Goal: Task Accomplishment & Management: Manage account settings

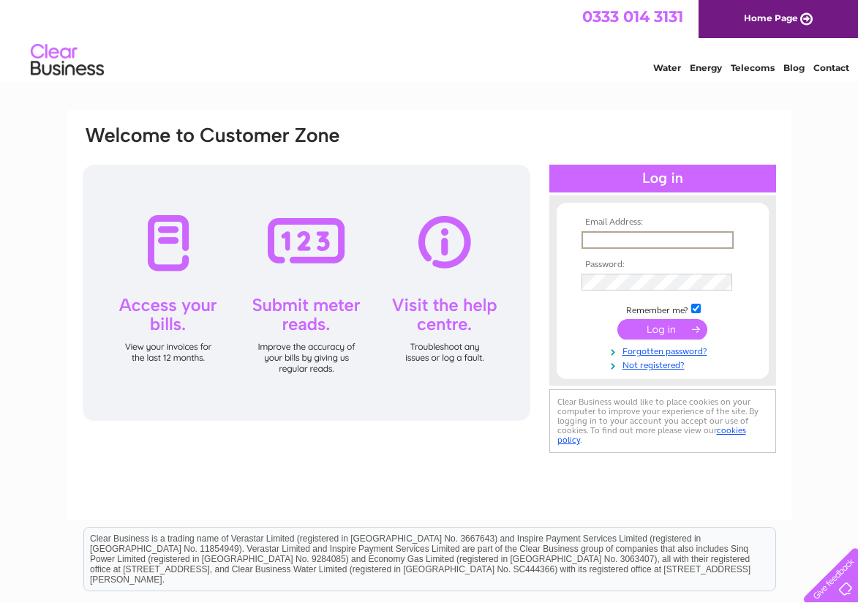
type input "[EMAIL_ADDRESS][DOMAIN_NAME]"
click at [557, 282] on form "Email Address: merielthomas1@aol.com Password:" at bounding box center [663, 294] width 212 height 154
click at [679, 327] on input "submit" at bounding box center [663, 328] width 90 height 20
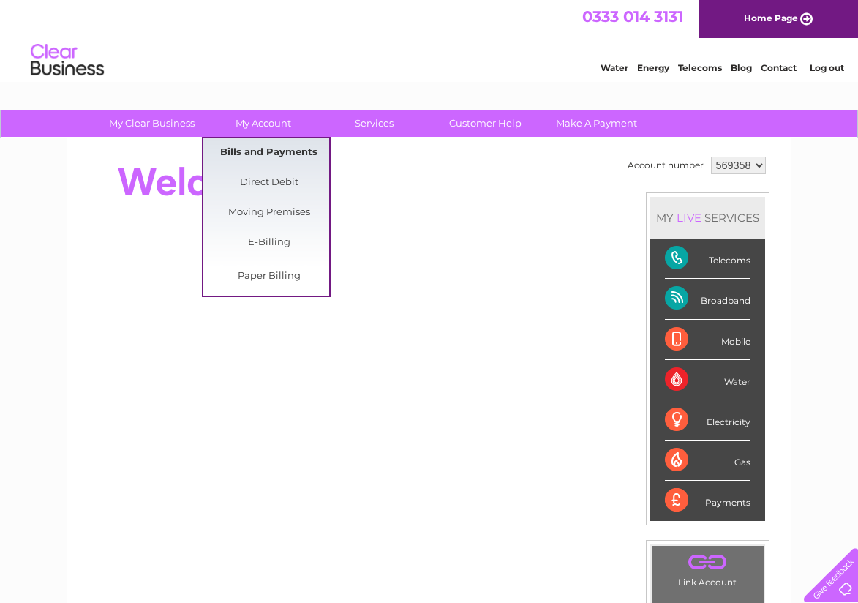
click at [244, 144] on link "Bills and Payments" at bounding box center [269, 152] width 121 height 29
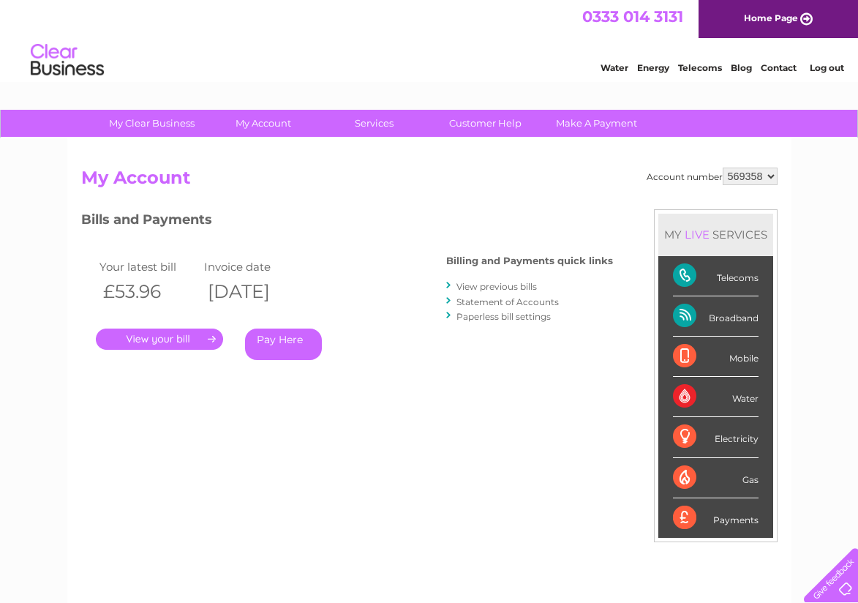
click at [172, 337] on link "." at bounding box center [159, 339] width 127 height 21
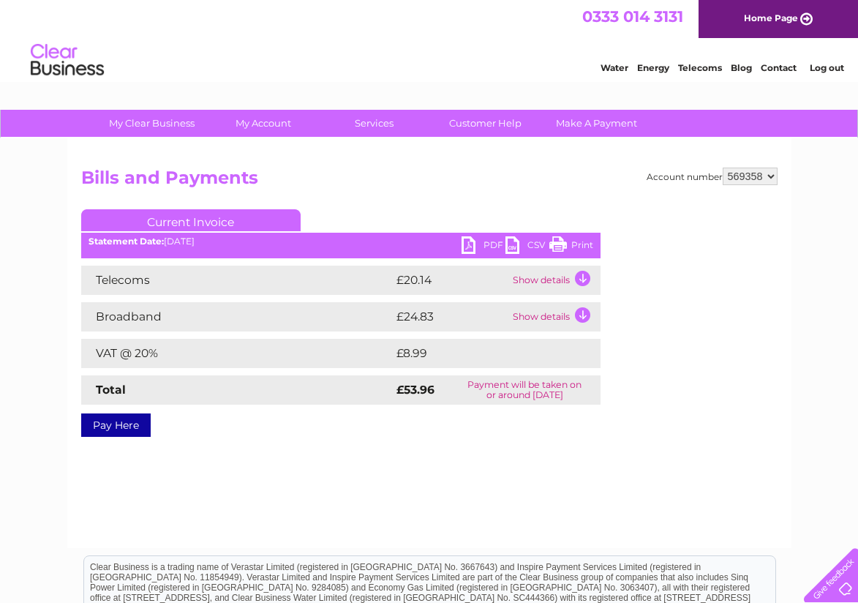
click at [575, 277] on td "Show details" at bounding box center [554, 280] width 91 height 29
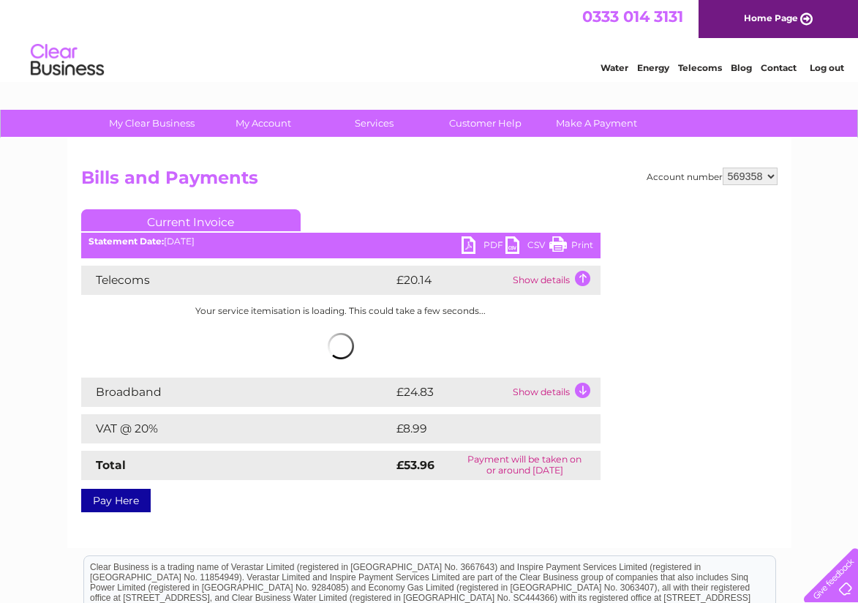
click at [582, 391] on td "Show details" at bounding box center [554, 392] width 91 height 29
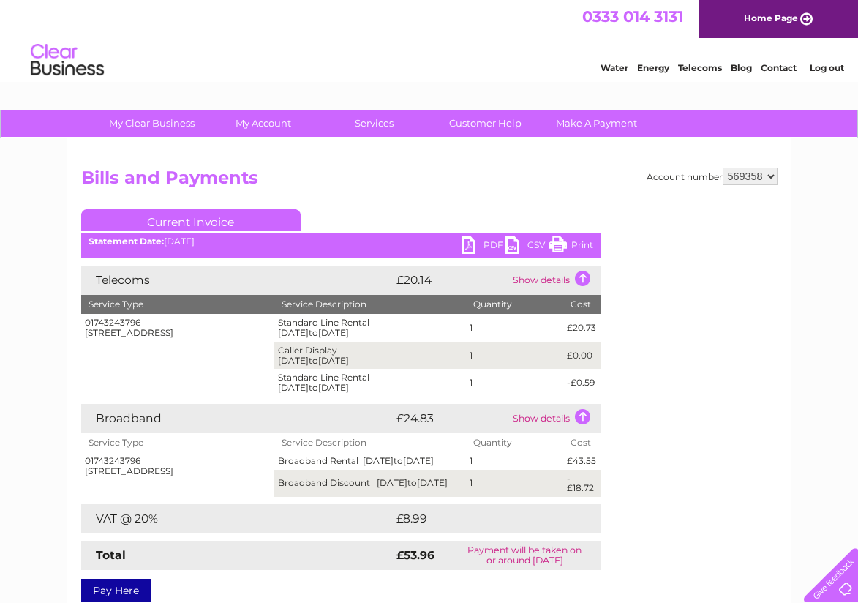
click at [576, 241] on link "Print" at bounding box center [572, 246] width 44 height 21
click at [496, 123] on link "Customer Help" at bounding box center [485, 123] width 121 height 27
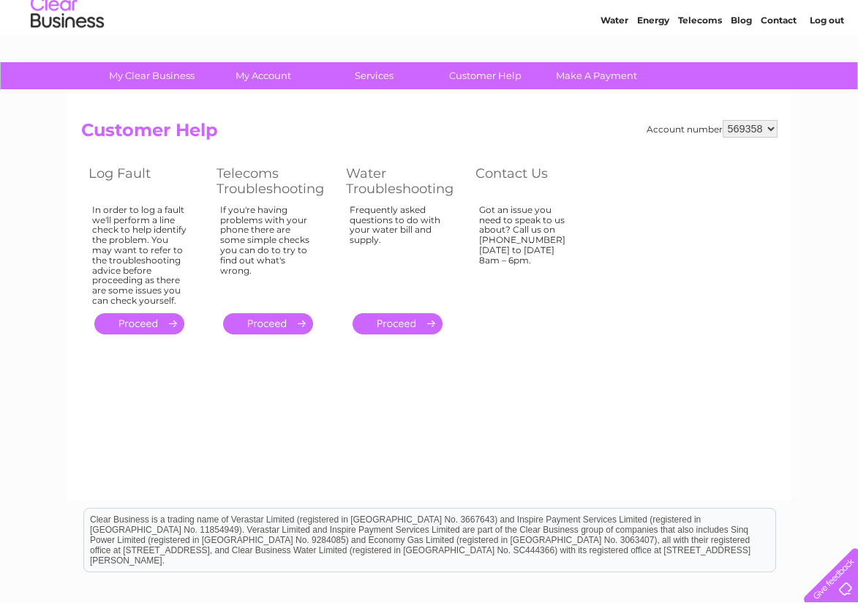
scroll to position [48, 1]
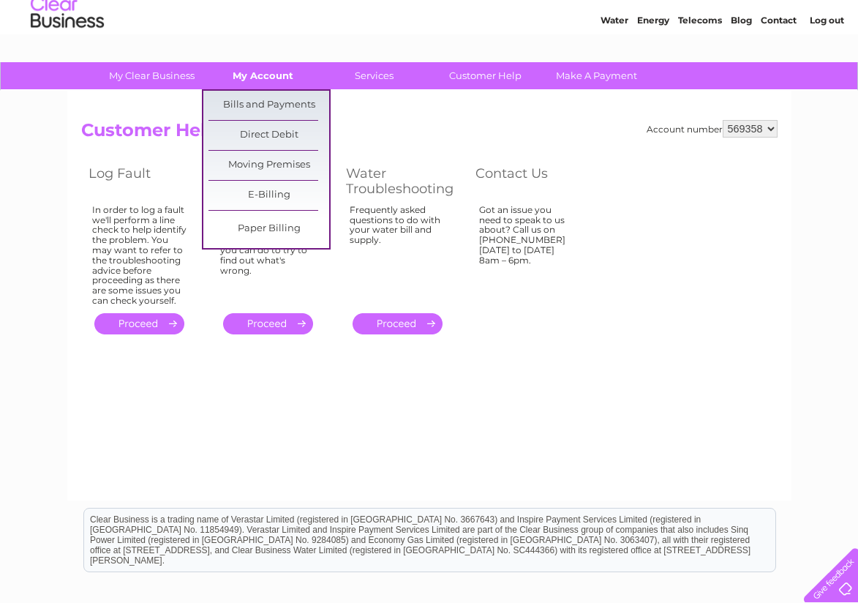
click at [247, 73] on link "My Account" at bounding box center [263, 75] width 121 height 27
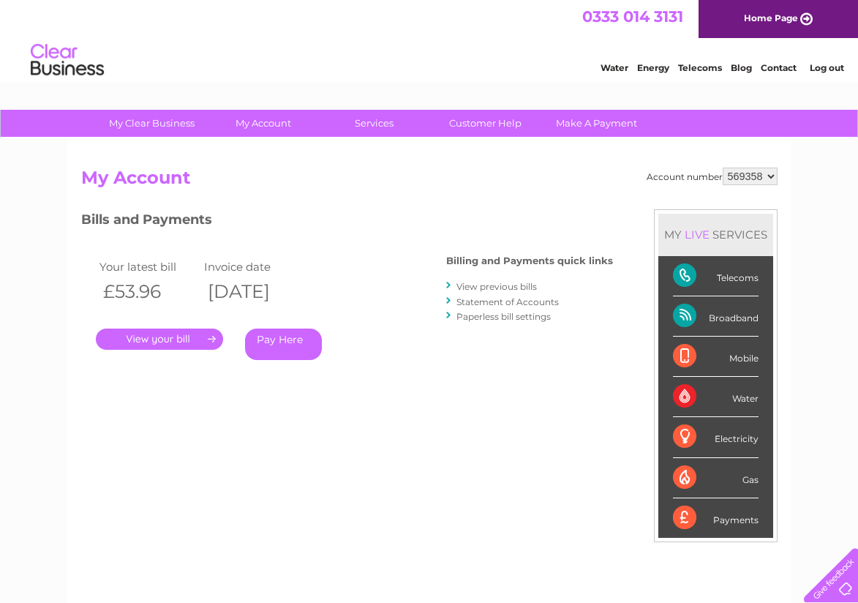
click at [176, 336] on link "." at bounding box center [159, 339] width 127 height 21
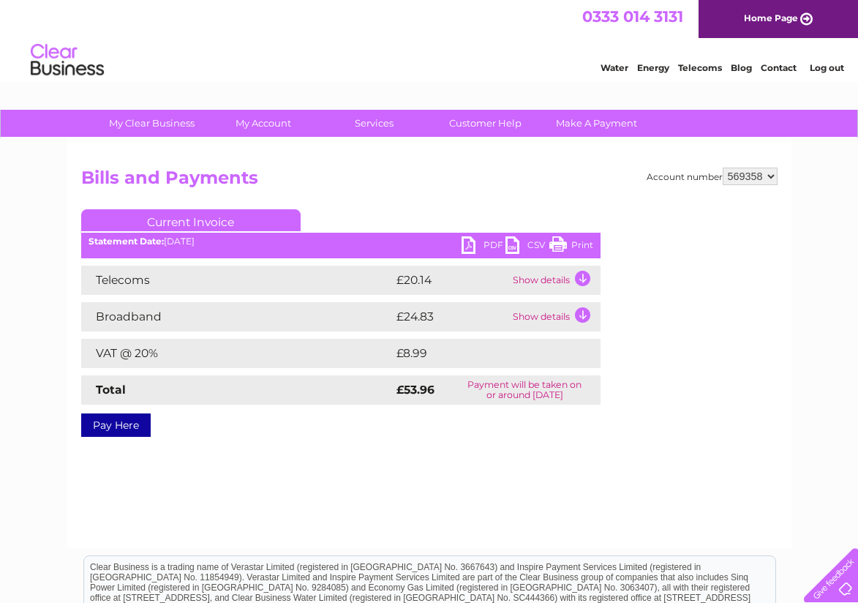
scroll to position [1, 0]
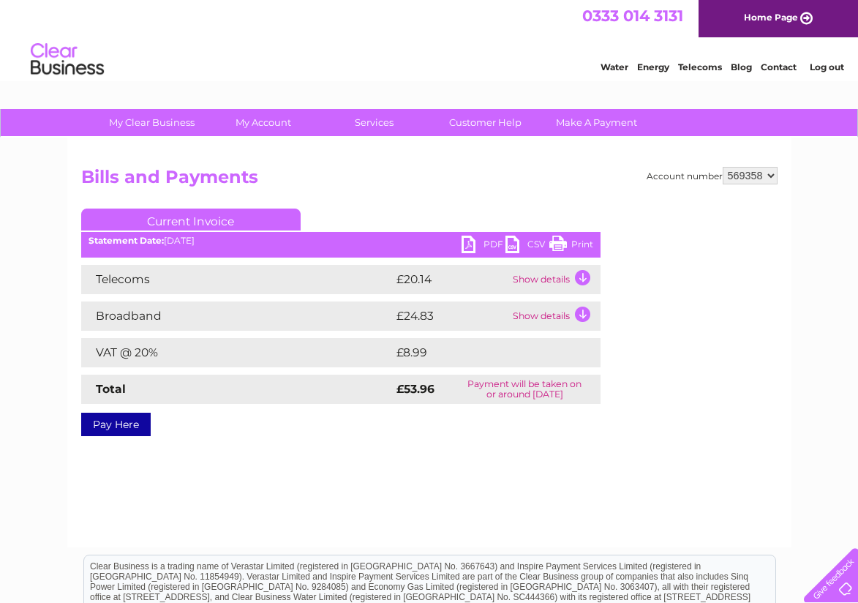
click at [586, 280] on td "Show details" at bounding box center [554, 279] width 91 height 29
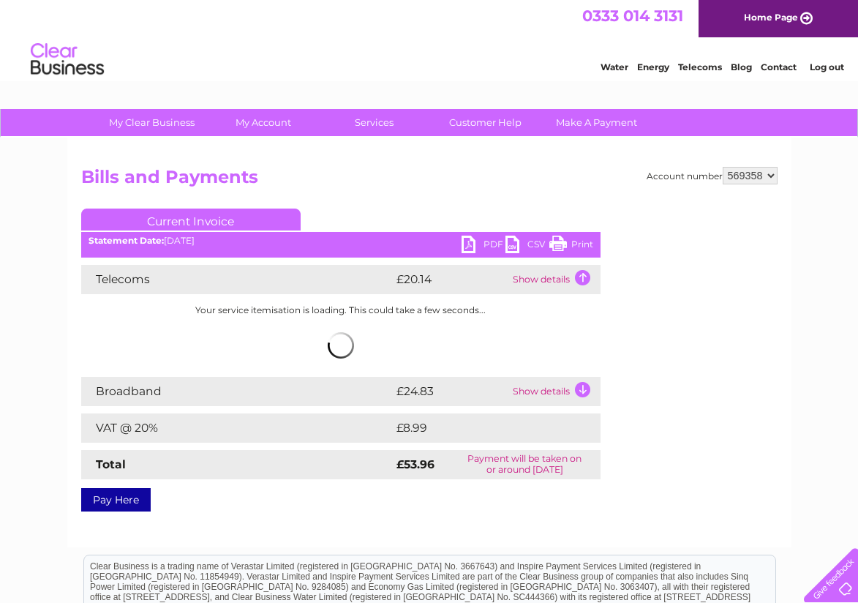
click at [580, 389] on td "Show details" at bounding box center [554, 391] width 91 height 29
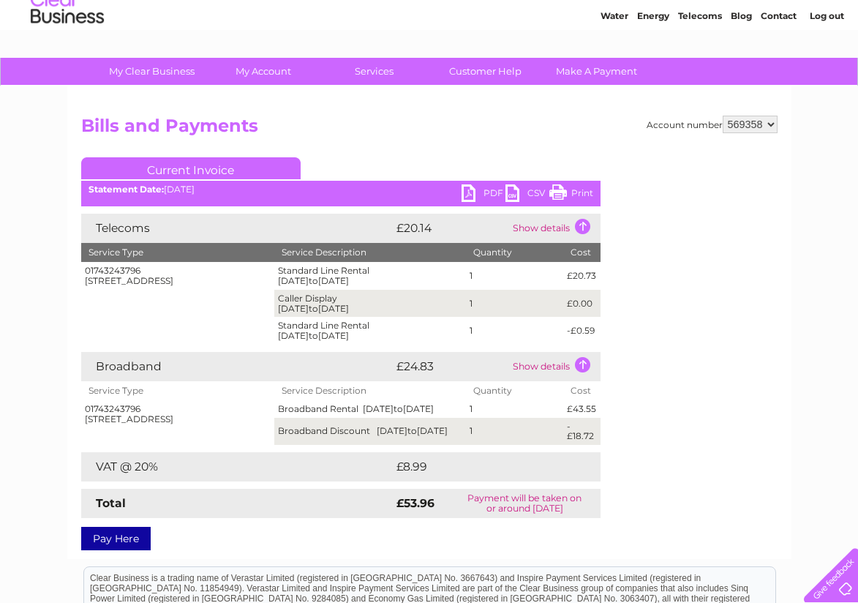
scroll to position [41, 0]
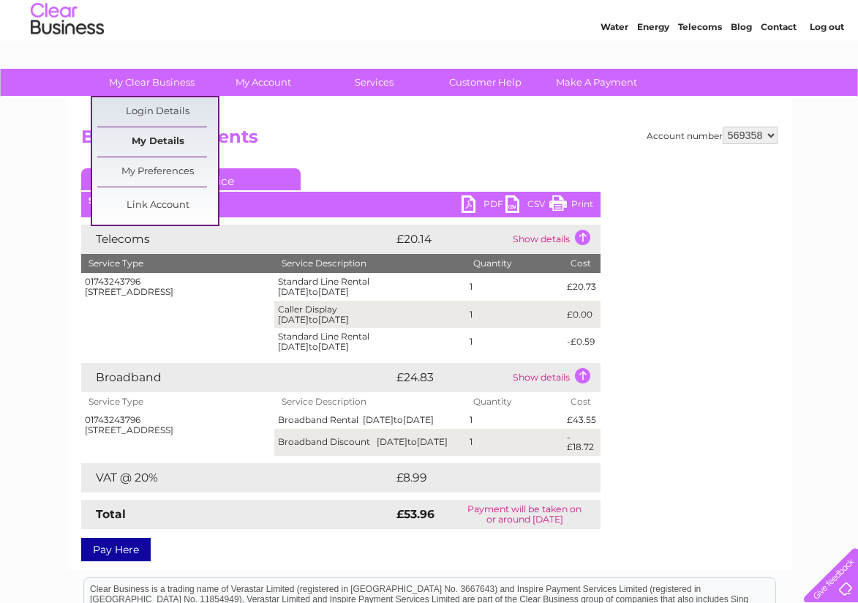
click at [129, 138] on link "My Details" at bounding box center [157, 141] width 121 height 29
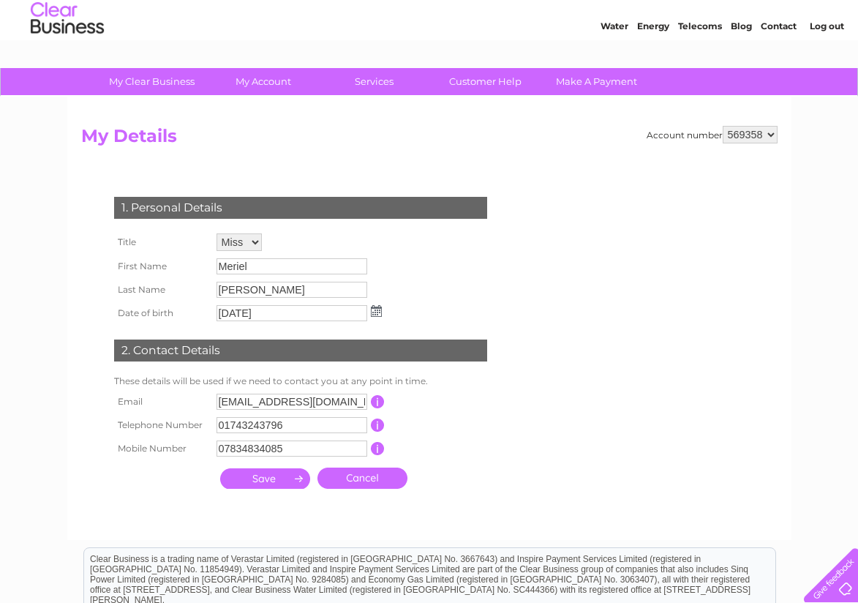
scroll to position [41, 0]
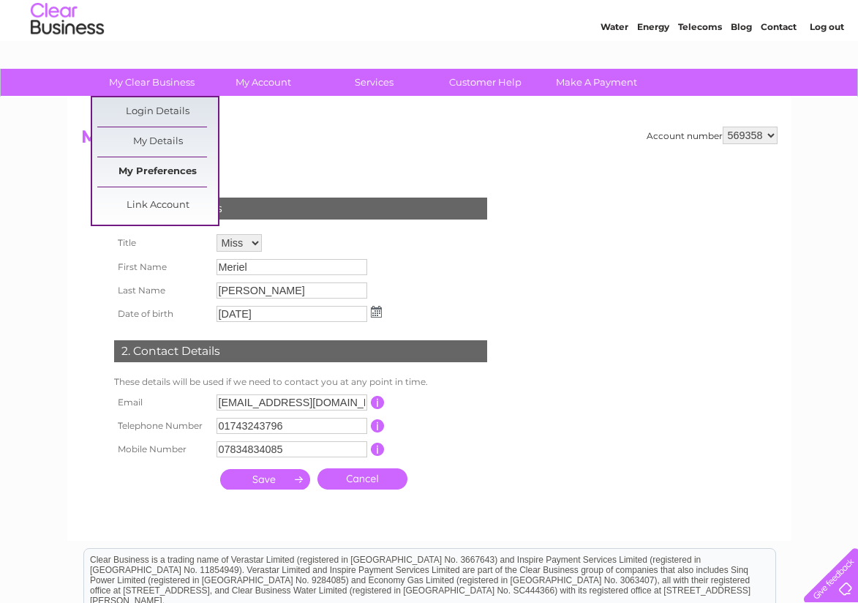
click at [127, 176] on link "My Preferences" at bounding box center [157, 171] width 121 height 29
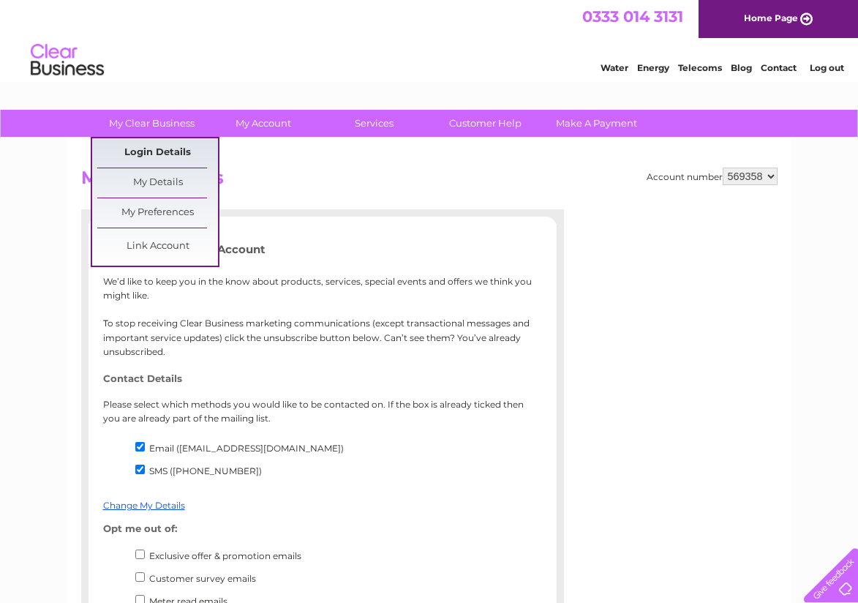
click at [132, 154] on link "Login Details" at bounding box center [157, 152] width 121 height 29
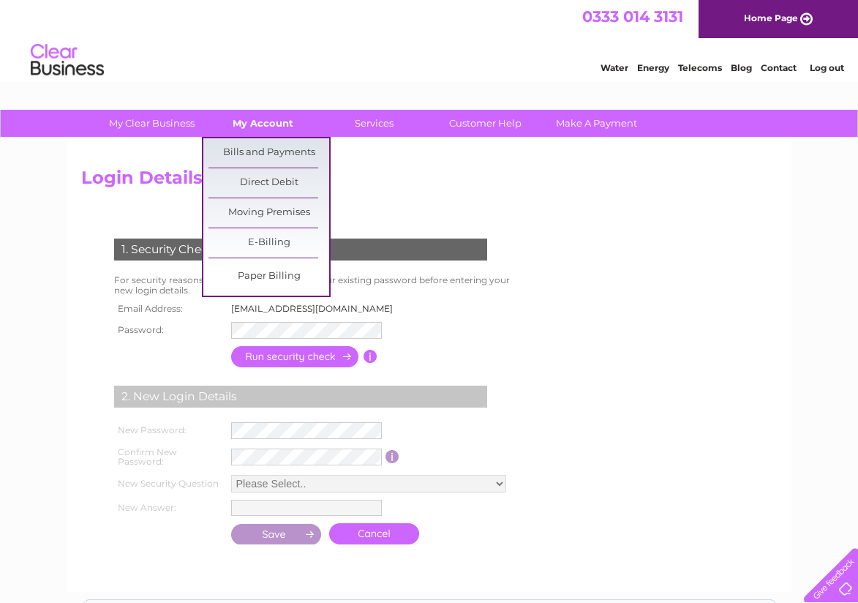
click at [256, 121] on link "My Account" at bounding box center [263, 123] width 121 height 27
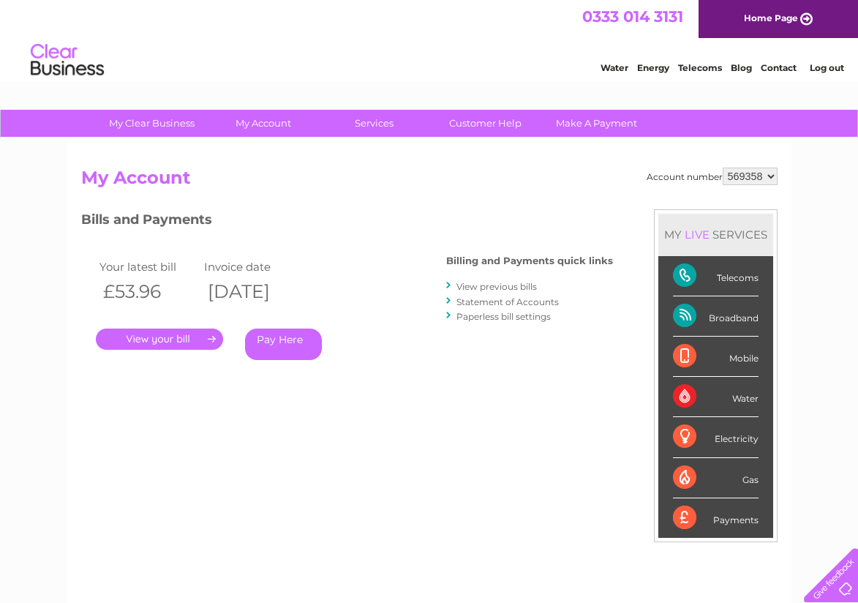
click at [487, 298] on link "Statement of Accounts" at bounding box center [508, 301] width 102 height 11
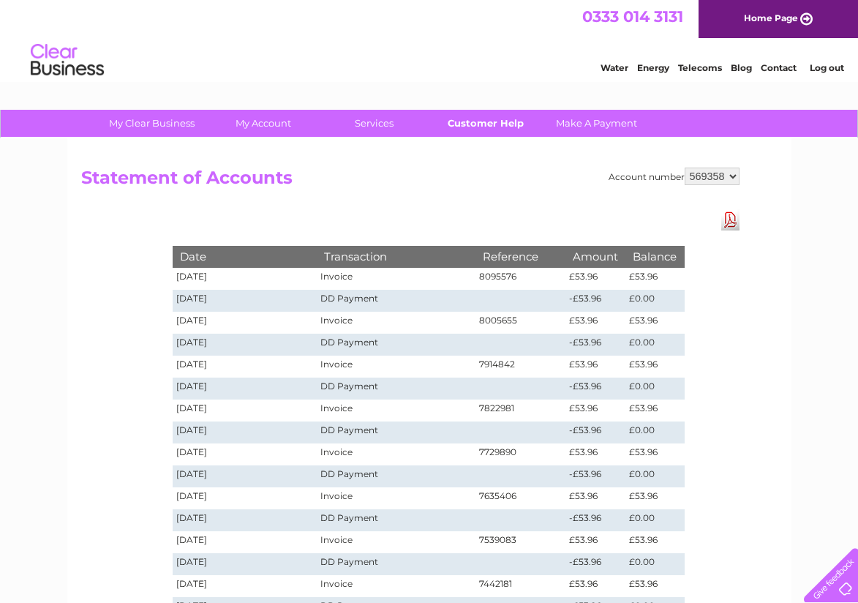
click at [495, 121] on link "Customer Help" at bounding box center [485, 123] width 121 height 27
